Goal: Find specific page/section: Find specific page/section

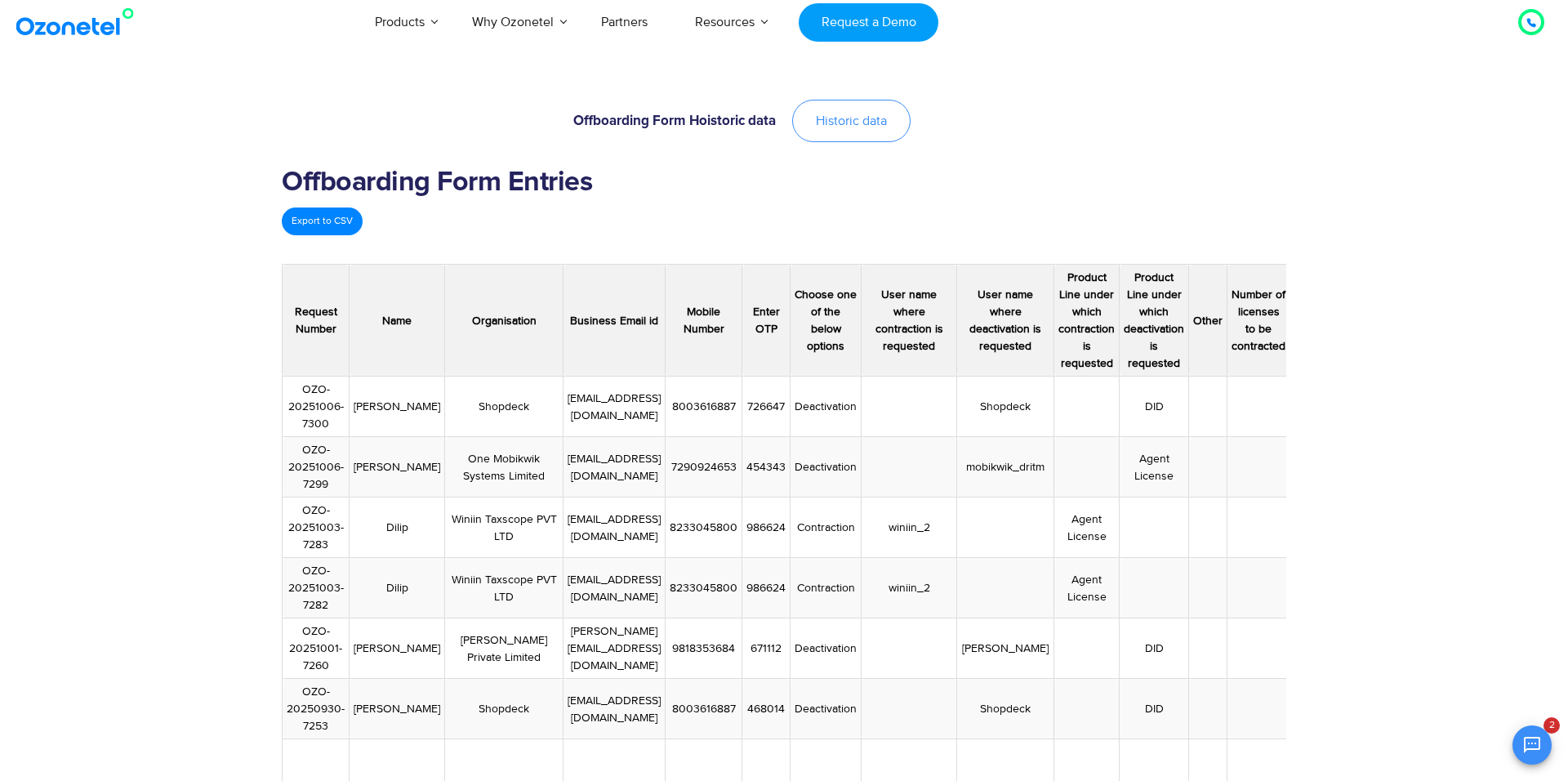
click at [858, 105] on link "Historic data" at bounding box center [851, 120] width 119 height 42
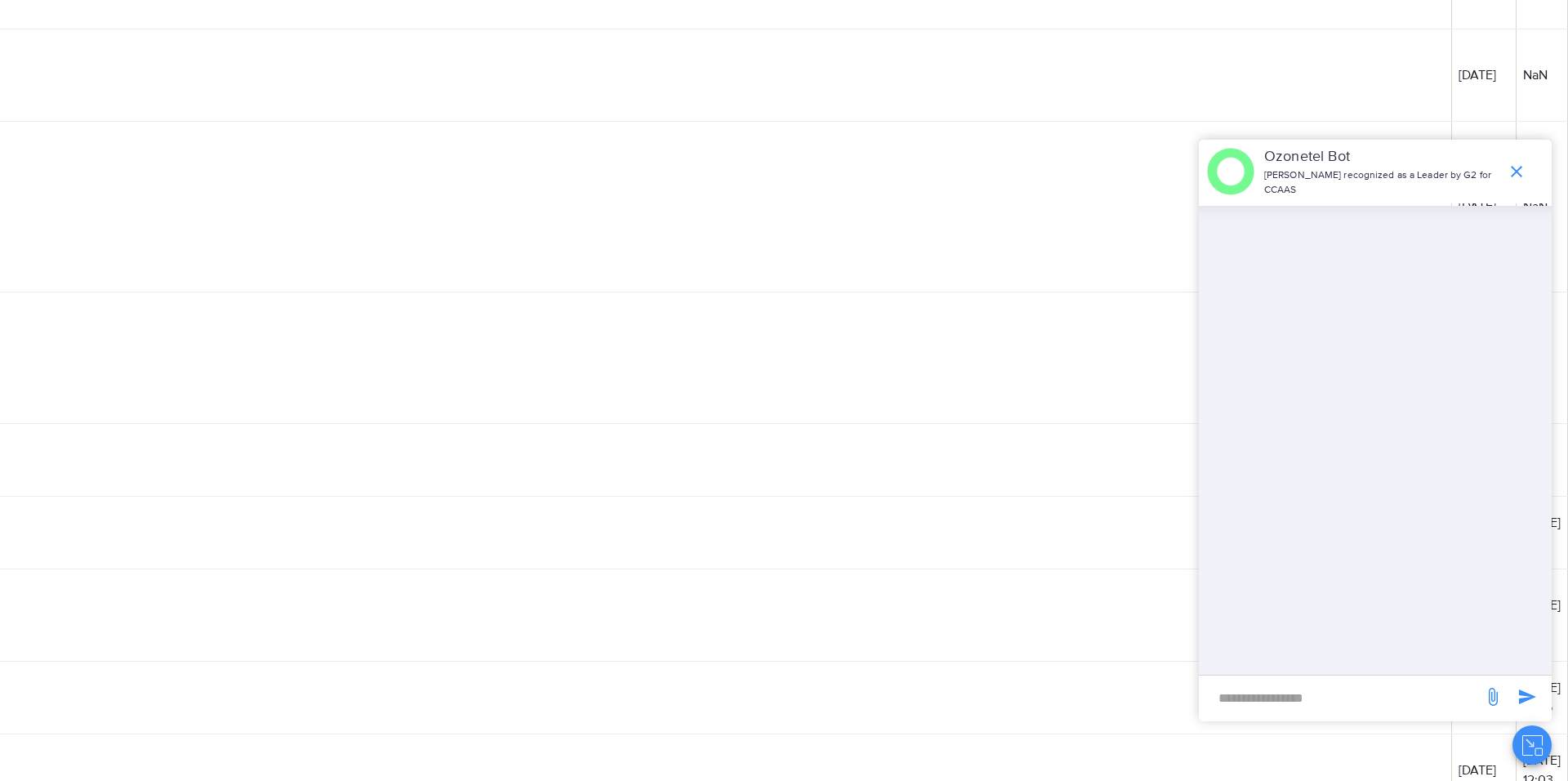
scroll to position [2722, 27331]
click at [1518, 171] on icon "end chat or minimize" at bounding box center [1517, 172] width 12 height 12
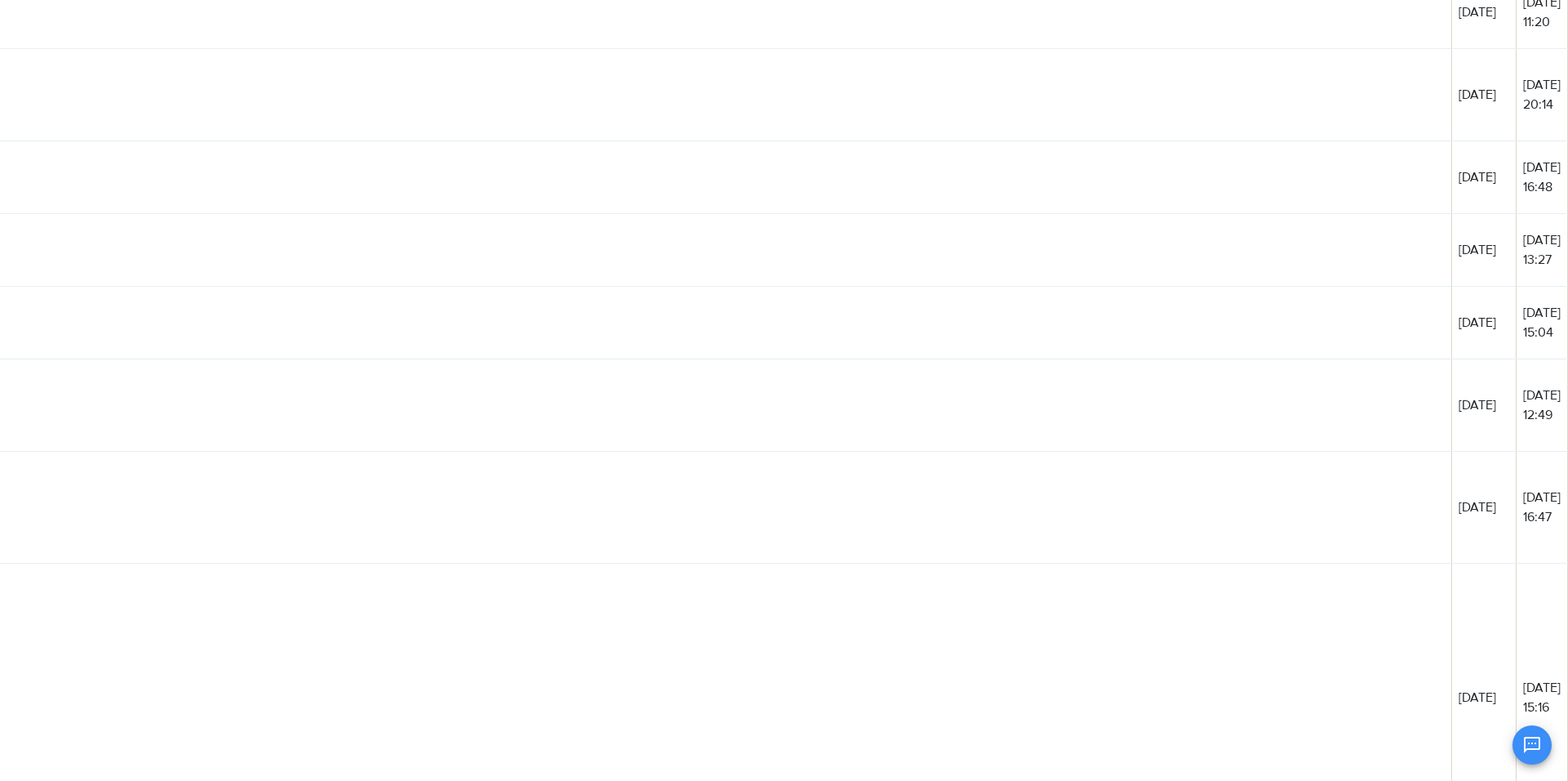
scroll to position [8390, 27312]
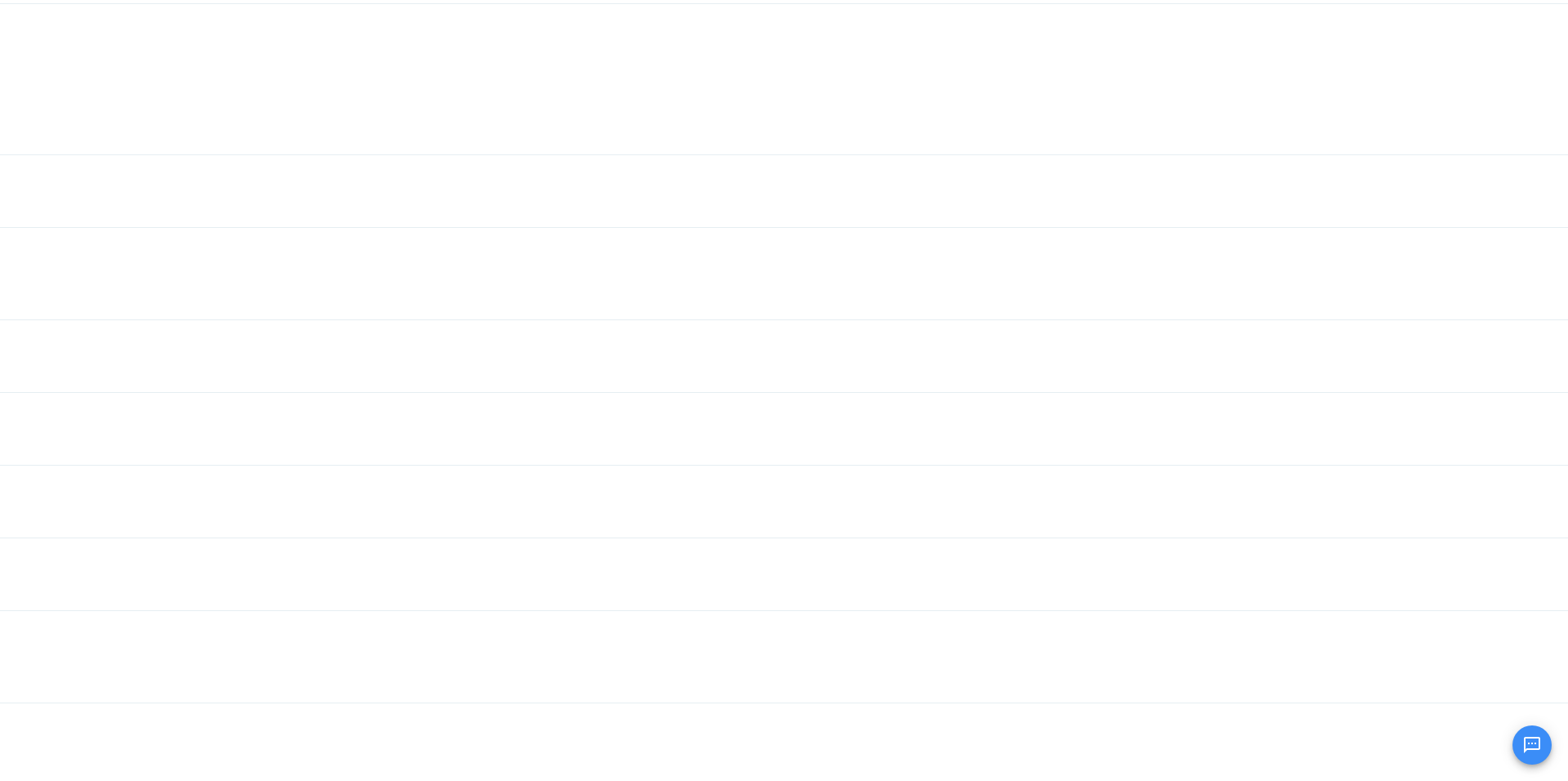
scroll to position [14336, 24865]
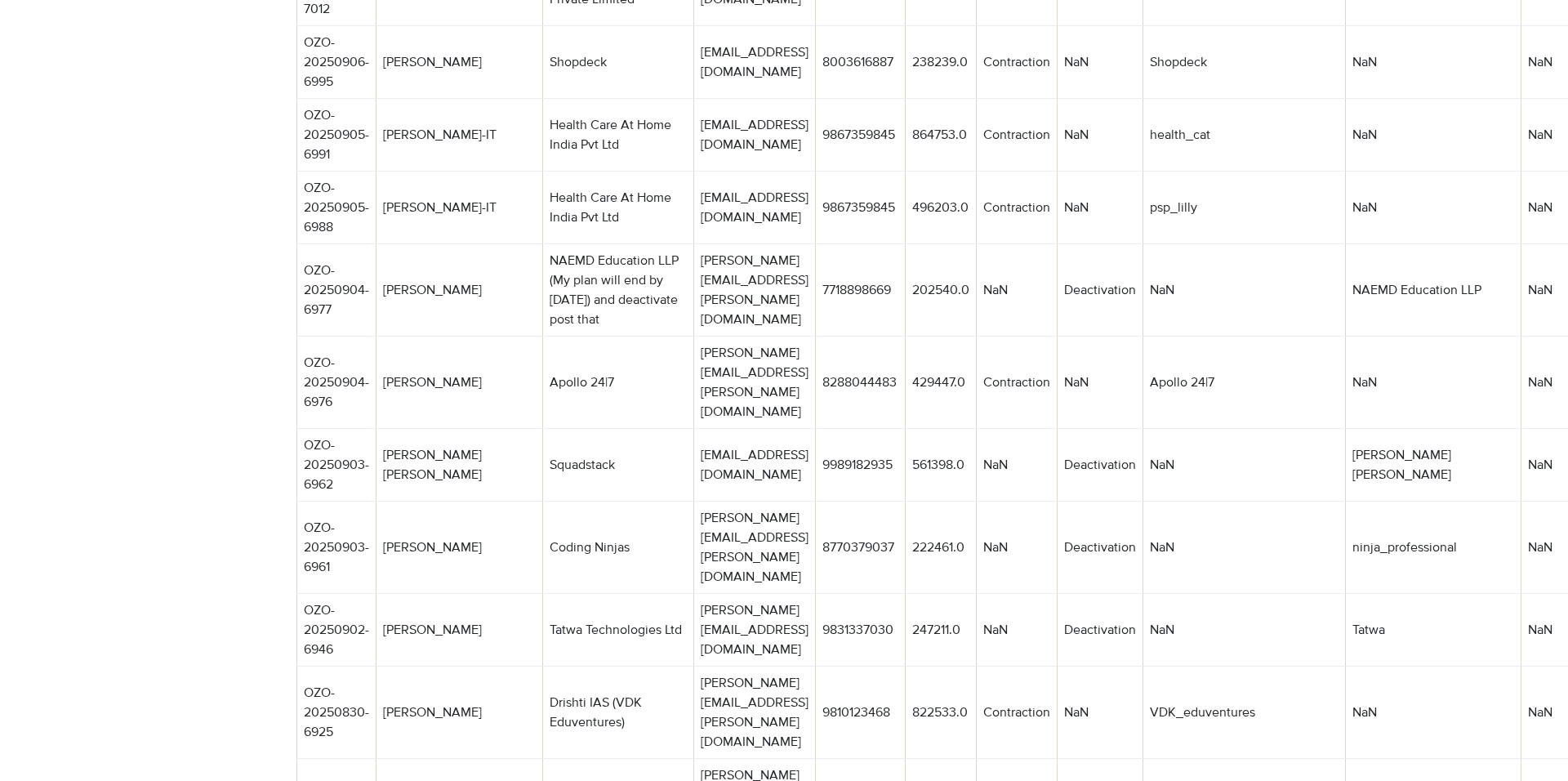
scroll to position [8394, 0]
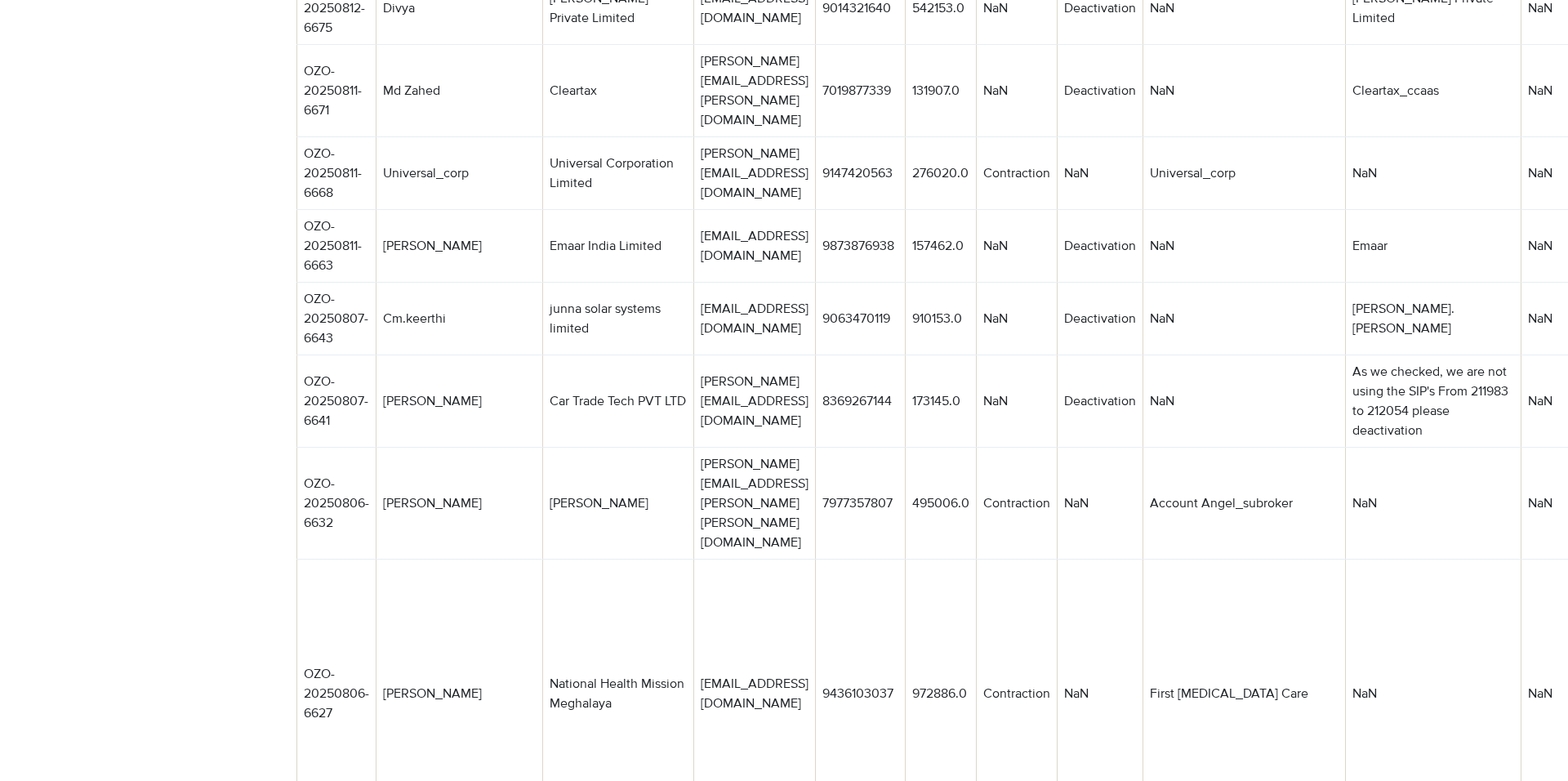
click at [570, 560] on td "National Health Mission Meghalaya" at bounding box center [619, 693] width 151 height 268
